Goal: Task Accomplishment & Management: Manage account settings

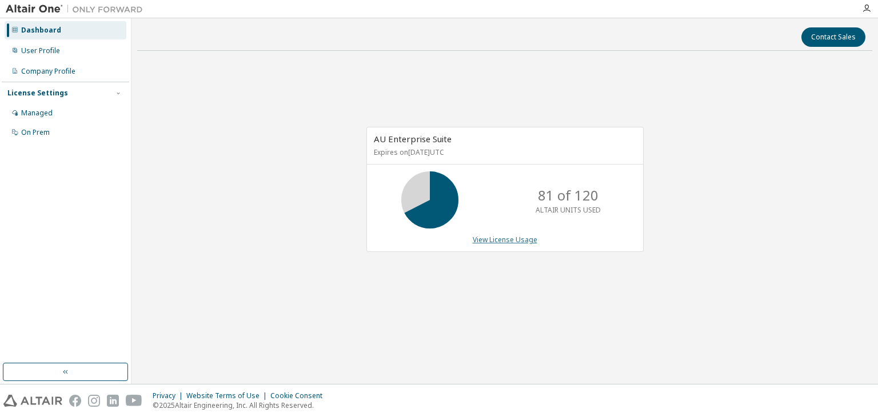
click at [485, 241] on link "View License Usage" at bounding box center [505, 240] width 65 height 10
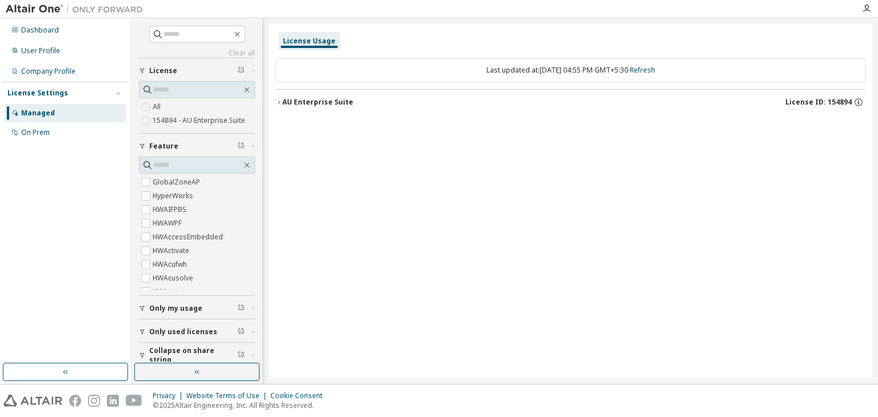
click at [282, 98] on div "AU Enterprise Suite" at bounding box center [317, 102] width 71 height 9
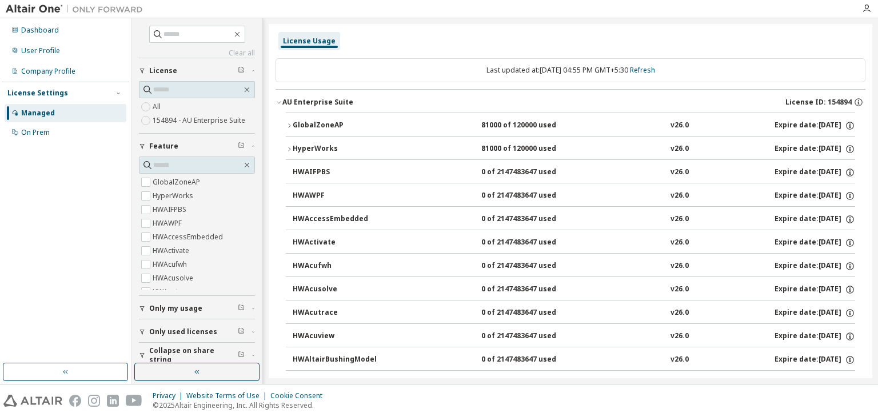
click at [299, 121] on div "GlobalZoneAP" at bounding box center [344, 126] width 103 height 10
